Goal: Task Accomplishment & Management: Complete application form

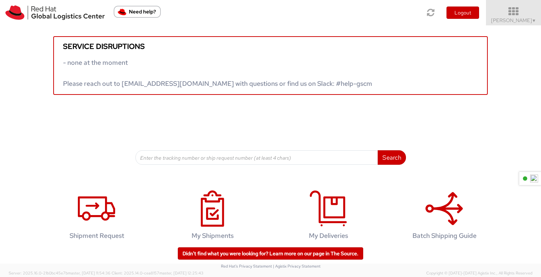
click at [520, 11] on icon at bounding box center [513, 12] width 63 height 10
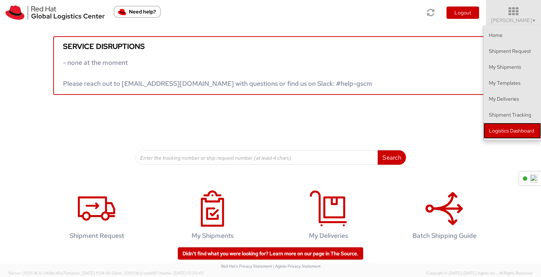
click at [508, 131] on link "Logistics Dashboard" at bounding box center [513, 131] width 58 height 16
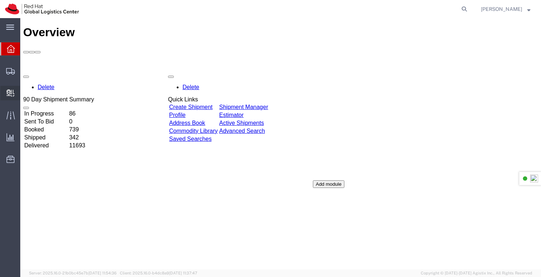
click at [0, 0] on span "Create Delivery" at bounding box center [0, 0] width 0 height 0
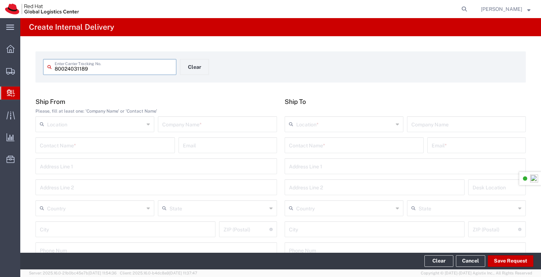
type input "80024031189"
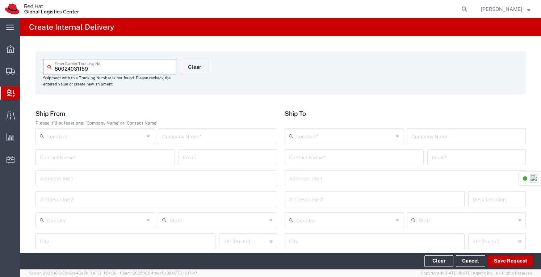
click at [178, 136] on input "text" at bounding box center [217, 135] width 110 height 13
type input "Lenovo"
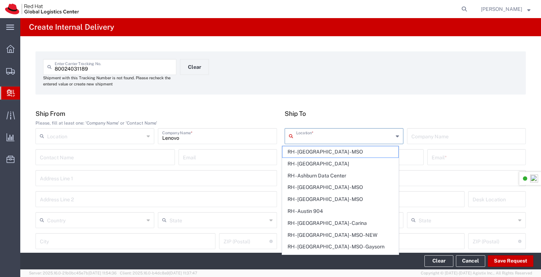
click at [334, 134] on input "text" at bounding box center [344, 135] width 97 height 13
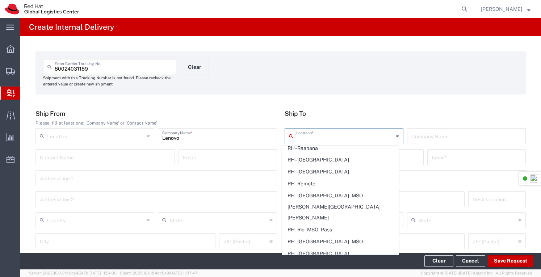
scroll to position [1341, 0]
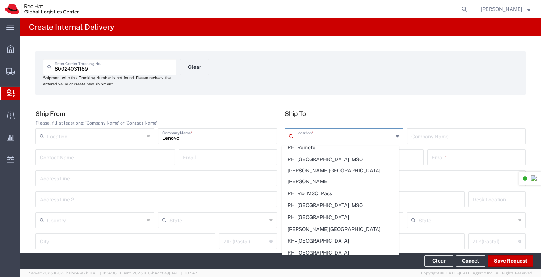
type input "RH - [GEOGRAPHIC_DATA]"
type input "Red Hat Asia-Pacific Pty Ltd"
type input "Level [STREET_ADDRESS][PERSON_NAME]"
type input "[GEOGRAPHIC_DATA]"
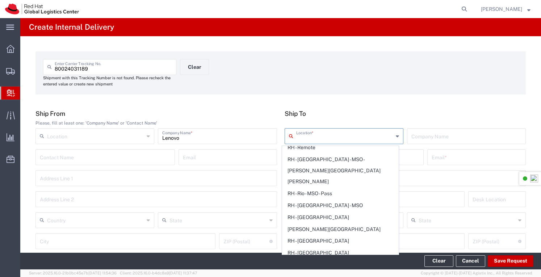
type input "[GEOGRAPHIC_DATA]"
type input "2060"
type input "[PHONE_NUMBER]"
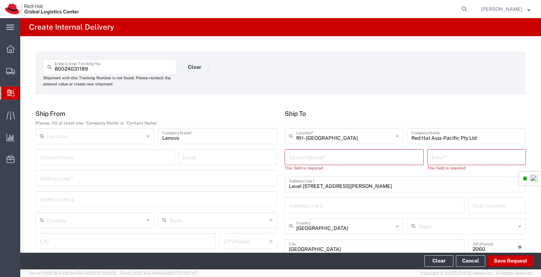
click at [309, 157] on input "text" at bounding box center [354, 156] width 131 height 13
type input "a"
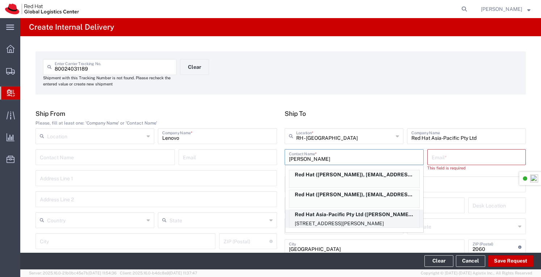
click at [338, 219] on p "[STREET_ADDRESS][PERSON_NAME]" at bounding box center [354, 223] width 130 height 9
type input "[PERSON_NAME]"
type input "[EMAIL_ADDRESS][DOMAIN_NAME]"
type input "FLEX"
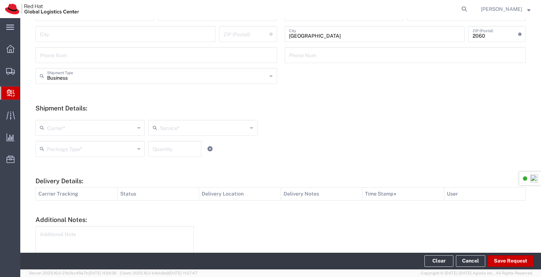
scroll to position [217, 0]
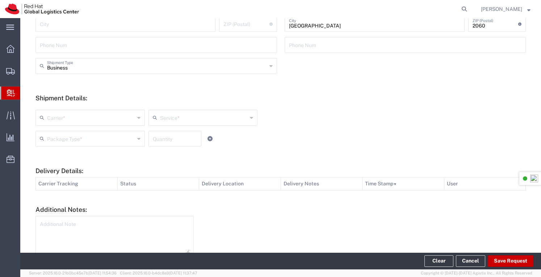
click at [139, 117] on div "Carrier *" at bounding box center [90, 118] width 109 height 16
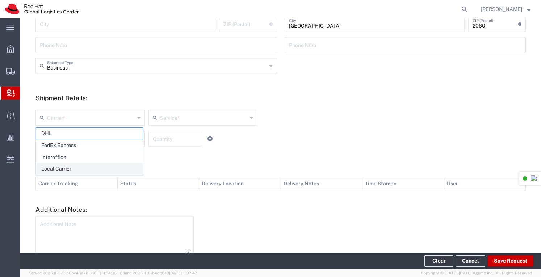
click at [72, 168] on span "Local Carrier" at bounding box center [89, 168] width 107 height 11
type input "Local Carrier"
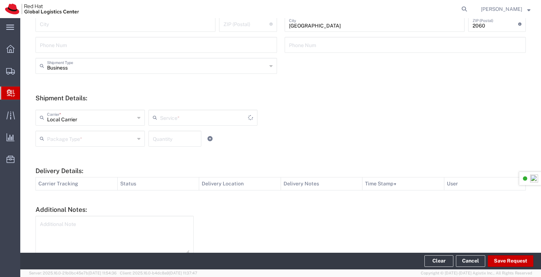
type input "Local_Ground"
click at [137, 137] on icon at bounding box center [138, 139] width 3 height 12
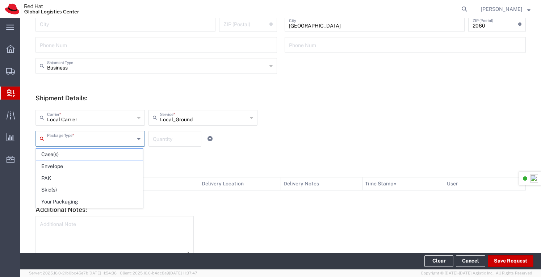
drag, startPoint x: 58, startPoint y: 199, endPoint x: 130, endPoint y: 162, distance: 81.0
click at [61, 197] on span "Your Packaging" at bounding box center [89, 201] width 107 height 11
type input "Your Packaging"
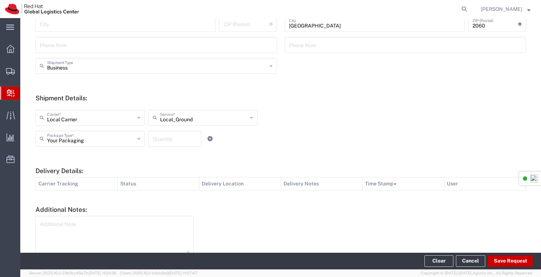
click at [171, 138] on input "number" at bounding box center [175, 138] width 44 height 13
type input "1"
click at [139, 235] on textarea at bounding box center [115, 236] width 150 height 36
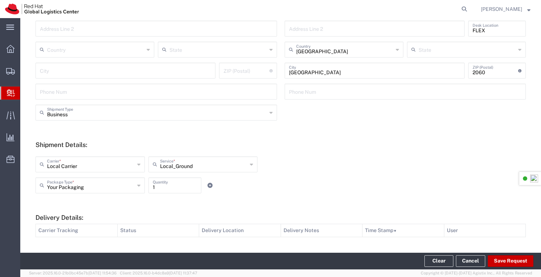
scroll to position [216, 0]
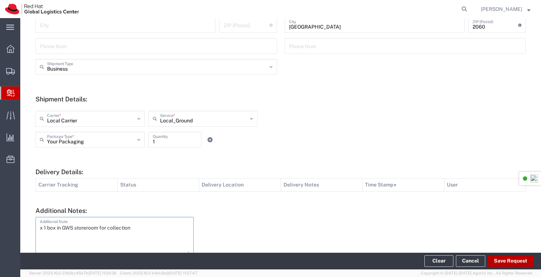
type textarea "x 1 box in GWS storeroom for collection"
click at [504, 262] on button "Save Request" at bounding box center [511, 261] width 46 height 12
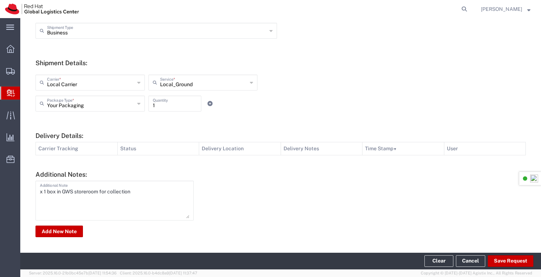
type input "Lenovo"
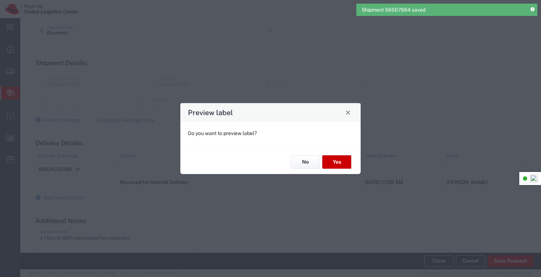
type input "Your Packaging"
type input "Local_Ground"
click at [333, 158] on button "Yes" at bounding box center [336, 161] width 29 height 13
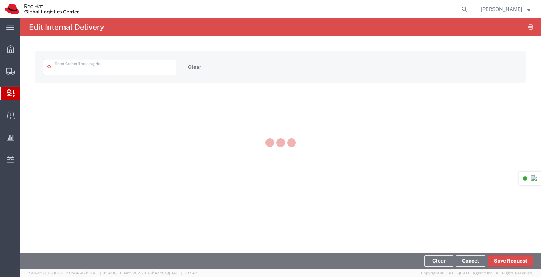
type input "80024031189"
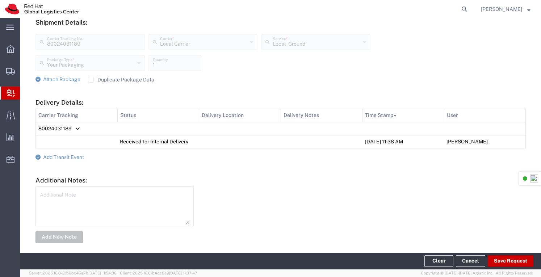
scroll to position [273, 0]
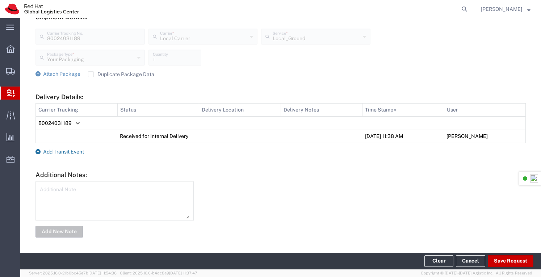
click at [73, 152] on span "Add Transit Event" at bounding box center [63, 152] width 41 height 6
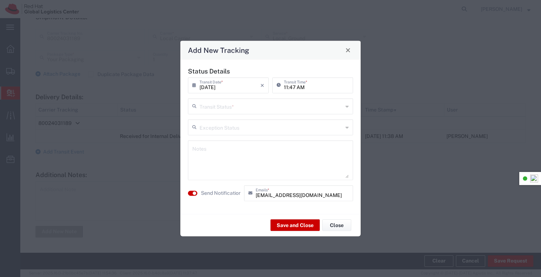
click at [348, 109] on icon at bounding box center [347, 106] width 3 height 12
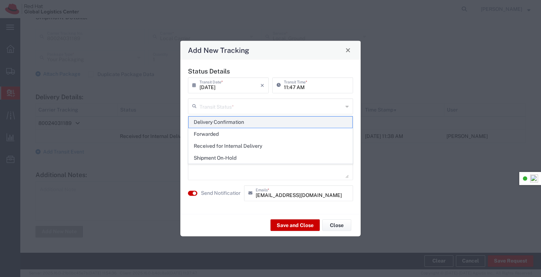
click at [251, 120] on span "Delivery Confirmation" at bounding box center [271, 122] width 164 height 11
type input "Delivery Confirmation"
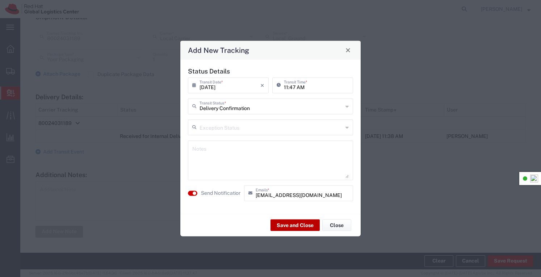
click at [285, 228] on button "Save and Close" at bounding box center [295, 226] width 49 height 12
